Goal: Task Accomplishment & Management: Manage account settings

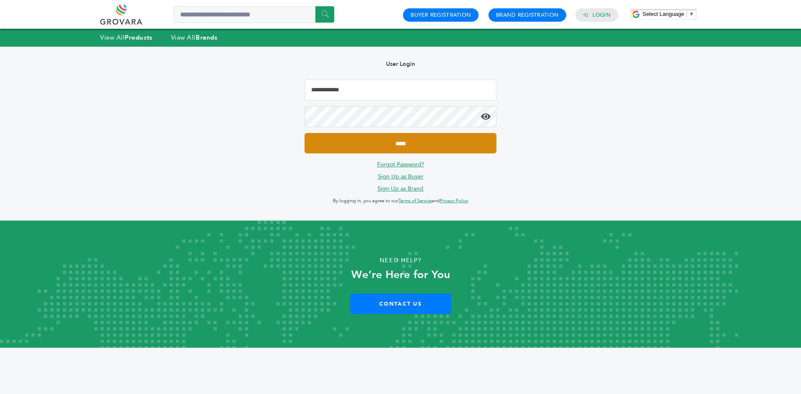
type input "**********"
click at [338, 142] on input "*****" at bounding box center [401, 143] width 192 height 20
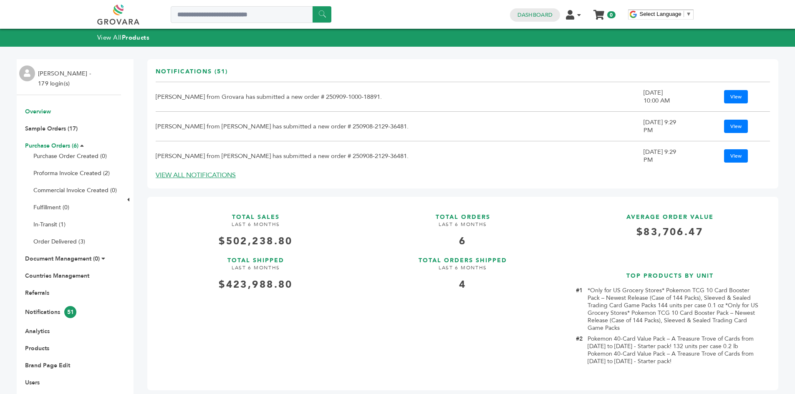
click at [53, 150] on li "Purchase Orders (6) Purchase Order Created (0) Proforma Invoice Created (2) Com…" at bounding box center [69, 194] width 96 height 104
click at [49, 147] on link "Purchase Orders (6)" at bounding box center [51, 146] width 53 height 8
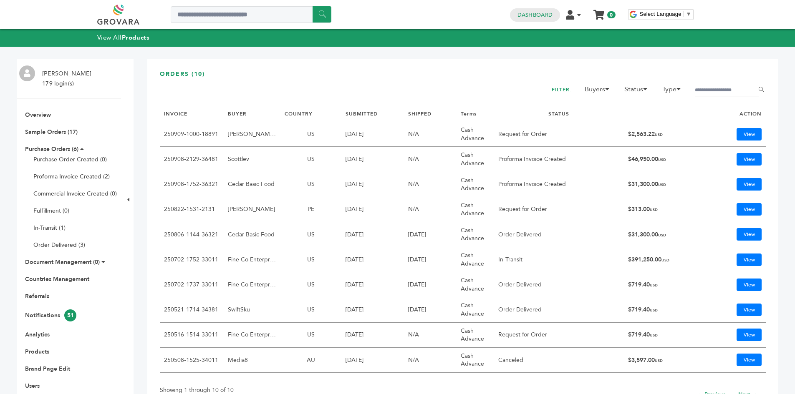
drag, startPoint x: 553, startPoint y: 237, endPoint x: 497, endPoint y: 234, distance: 55.2
click at [497, 234] on td "Order Delivered" at bounding box center [559, 234] width 130 height 25
click at [508, 234] on td "Order Delivered" at bounding box center [559, 234] width 130 height 25
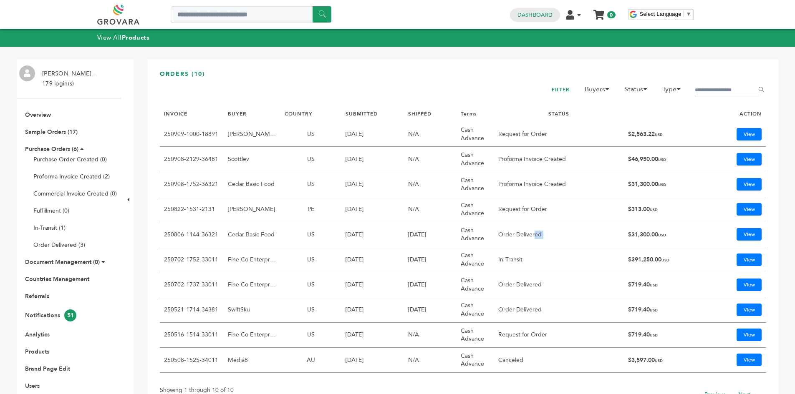
click at [508, 233] on td "Order Delivered" at bounding box center [559, 234] width 130 height 25
click at [739, 155] on link "View" at bounding box center [749, 159] width 25 height 13
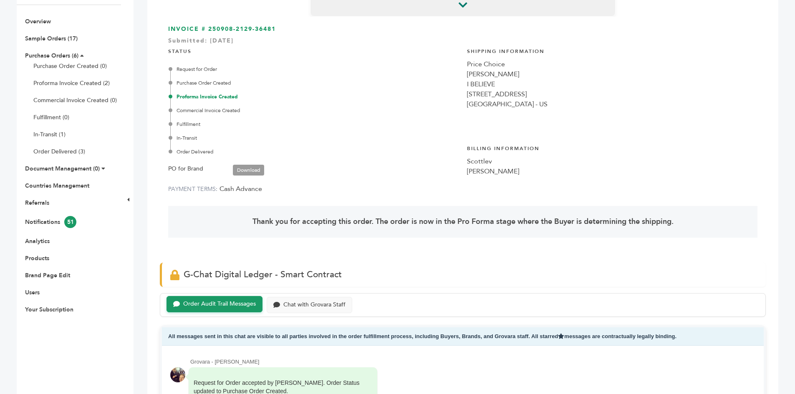
scroll to position [42, 0]
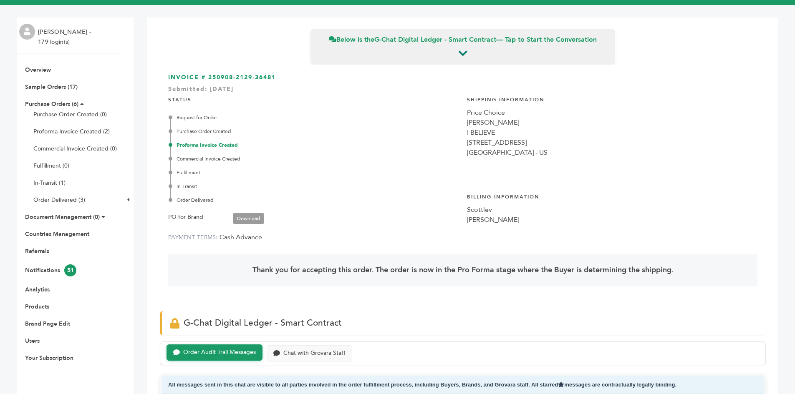
click at [37, 80] on ul "Overview Sample Orders (17) Purchase Orders (6) Purchase Order Created (0) Prof…" at bounding box center [69, 214] width 104 height 296
click at [35, 87] on link "Sample Orders (17)" at bounding box center [51, 87] width 53 height 8
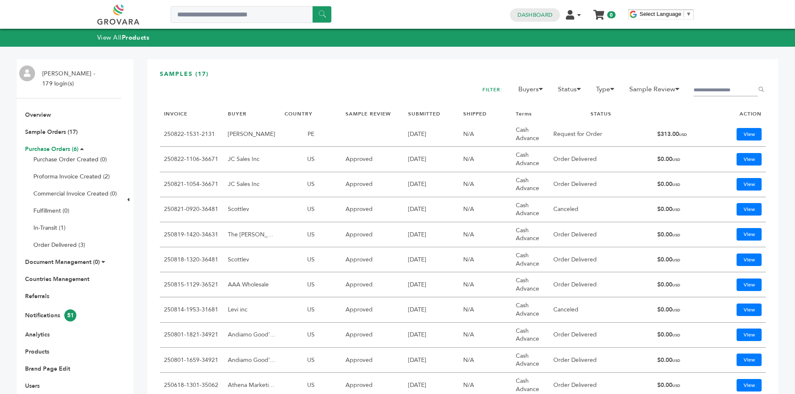
click at [40, 151] on link "Purchase Orders (6)" at bounding box center [51, 149] width 53 height 8
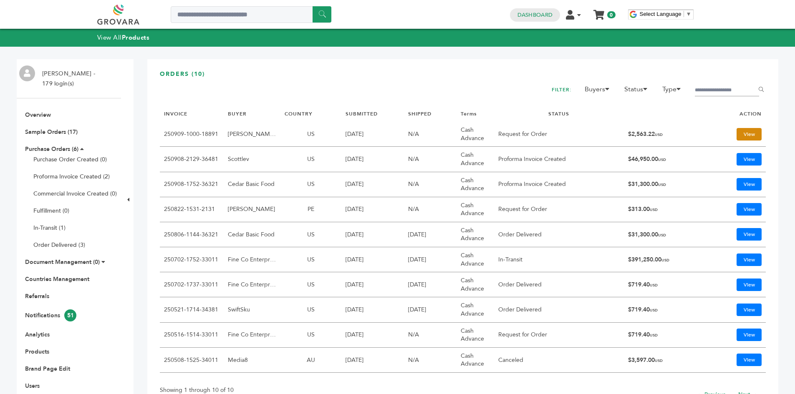
click at [745, 130] on link "View" at bounding box center [749, 134] width 25 height 13
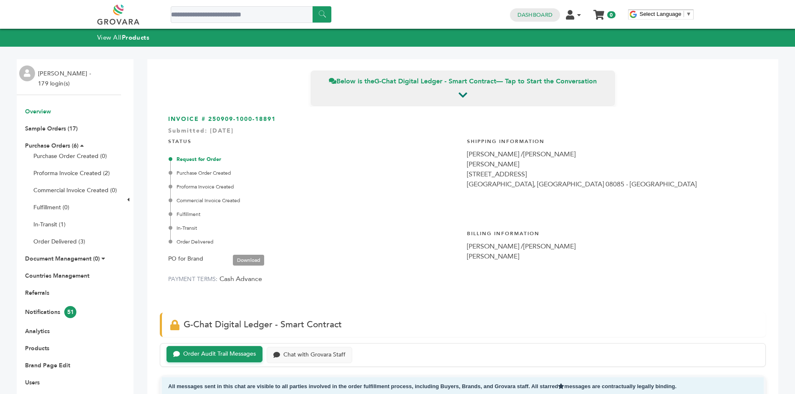
click at [40, 112] on link "Overview" at bounding box center [38, 112] width 26 height 8
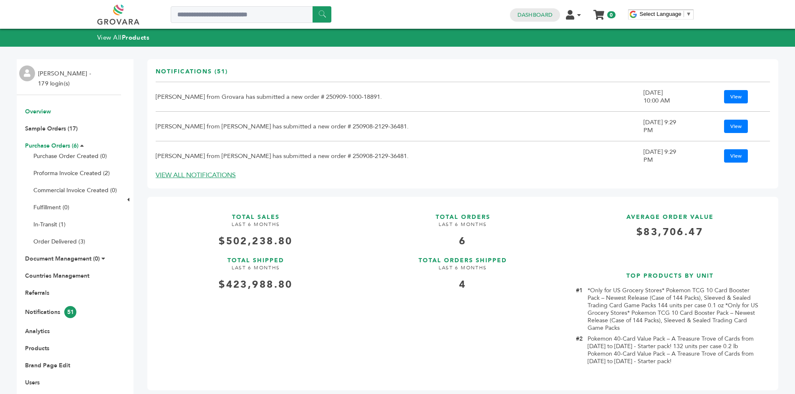
click at [40, 144] on link "Purchase Orders (6)" at bounding box center [51, 146] width 53 height 8
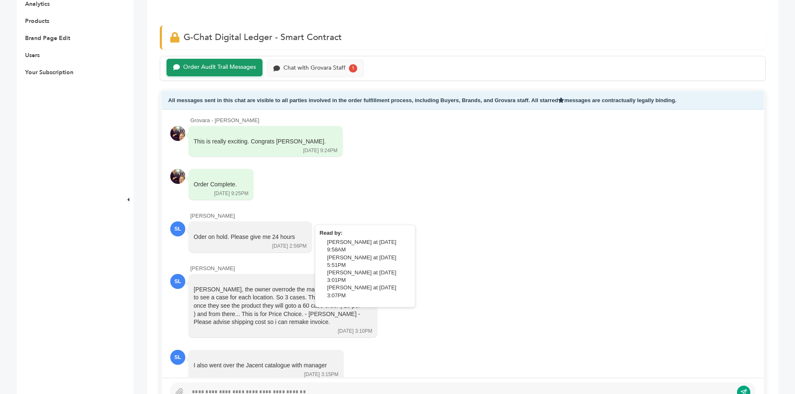
scroll to position [376, 0]
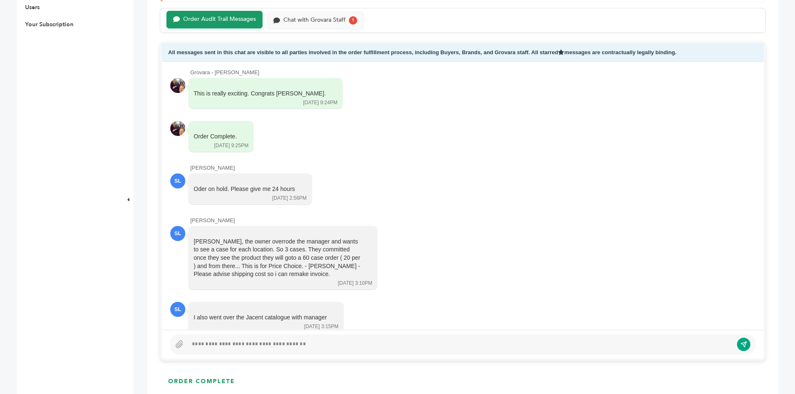
click at [261, 342] on div at bounding box center [460, 345] width 545 height 10
click at [250, 345] on div at bounding box center [460, 345] width 545 height 10
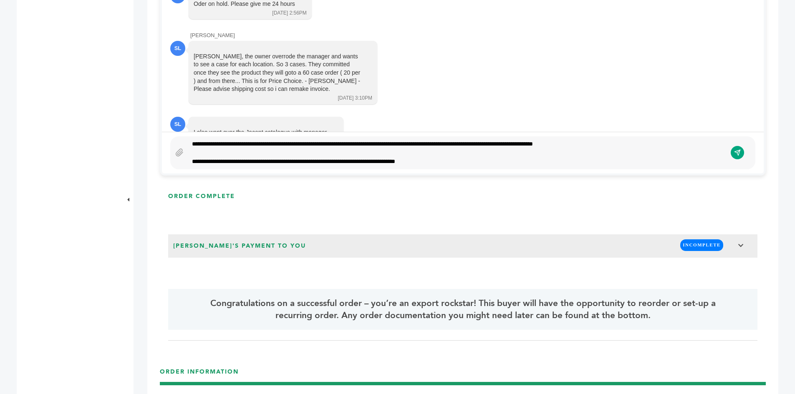
scroll to position [486, 0]
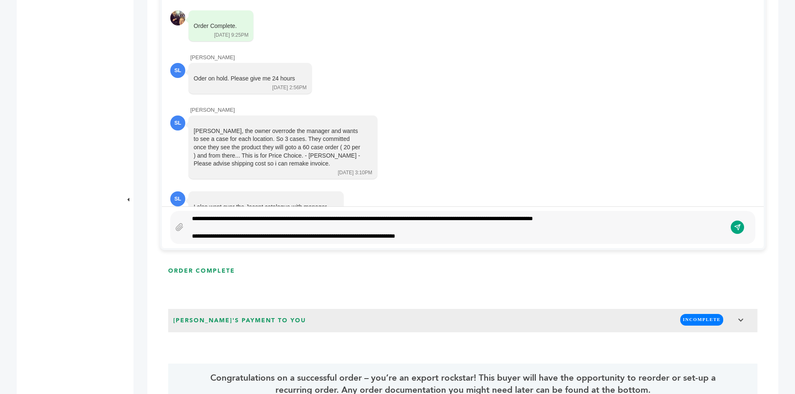
click at [462, 235] on div "**********" at bounding box center [457, 228] width 539 height 26
click at [742, 230] on button "submit" at bounding box center [737, 227] width 14 height 14
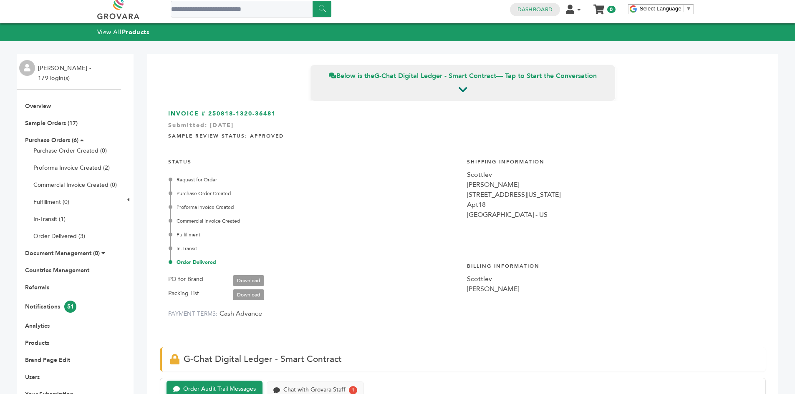
scroll to position [0, 0]
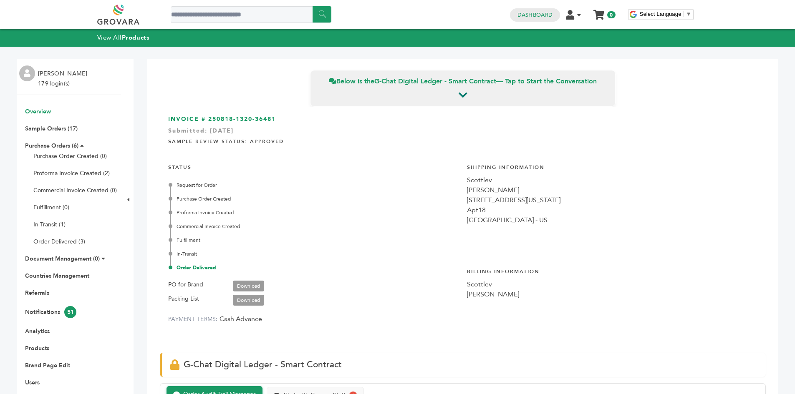
click at [32, 114] on link "Overview" at bounding box center [38, 112] width 26 height 8
